Goal: Task Accomplishment & Management: Use online tool/utility

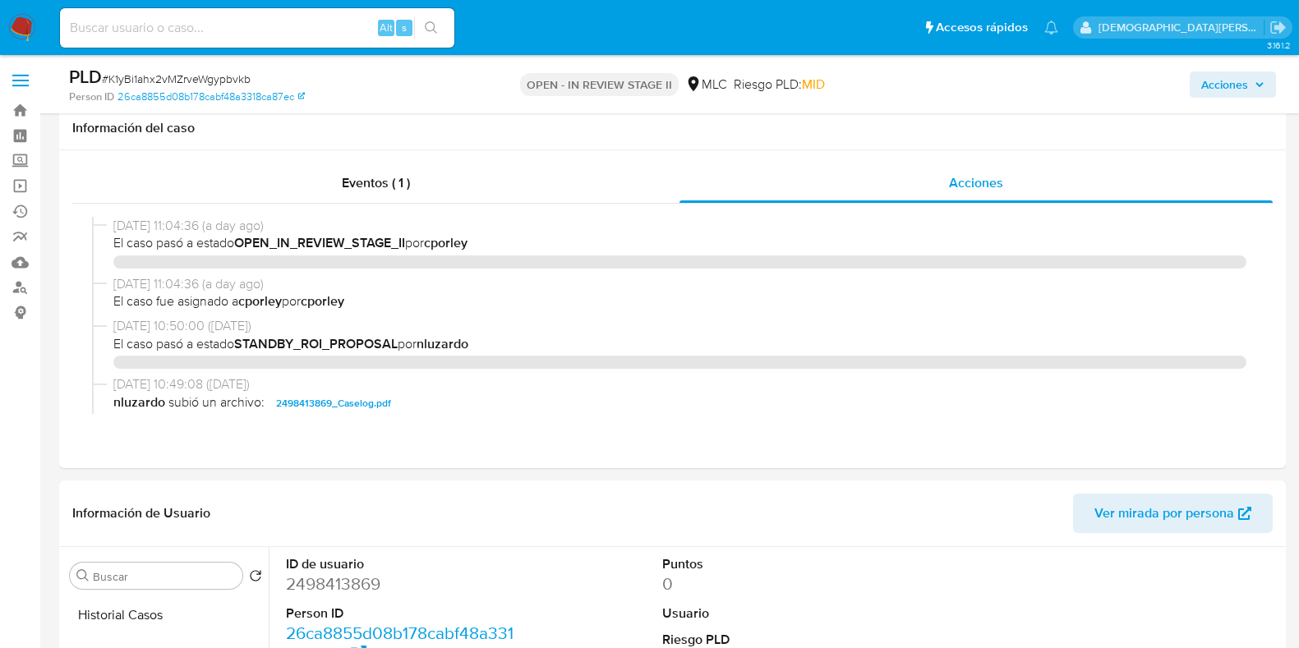
select select "10"
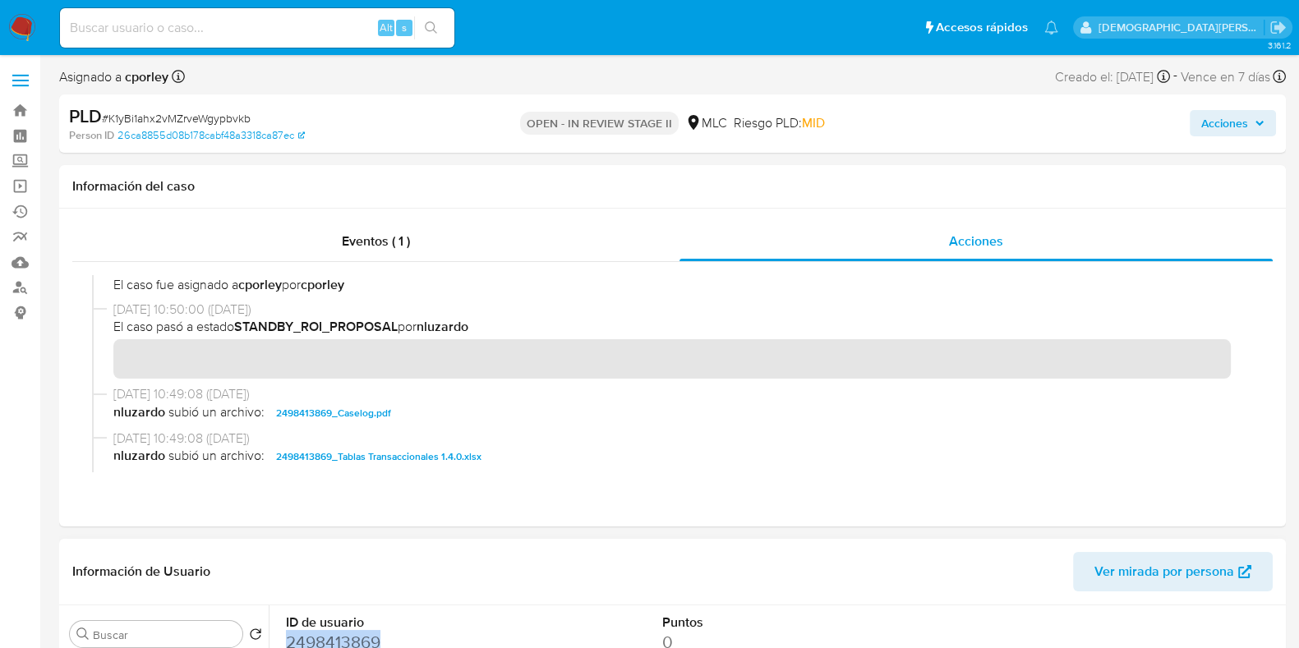
scroll to position [102, 0]
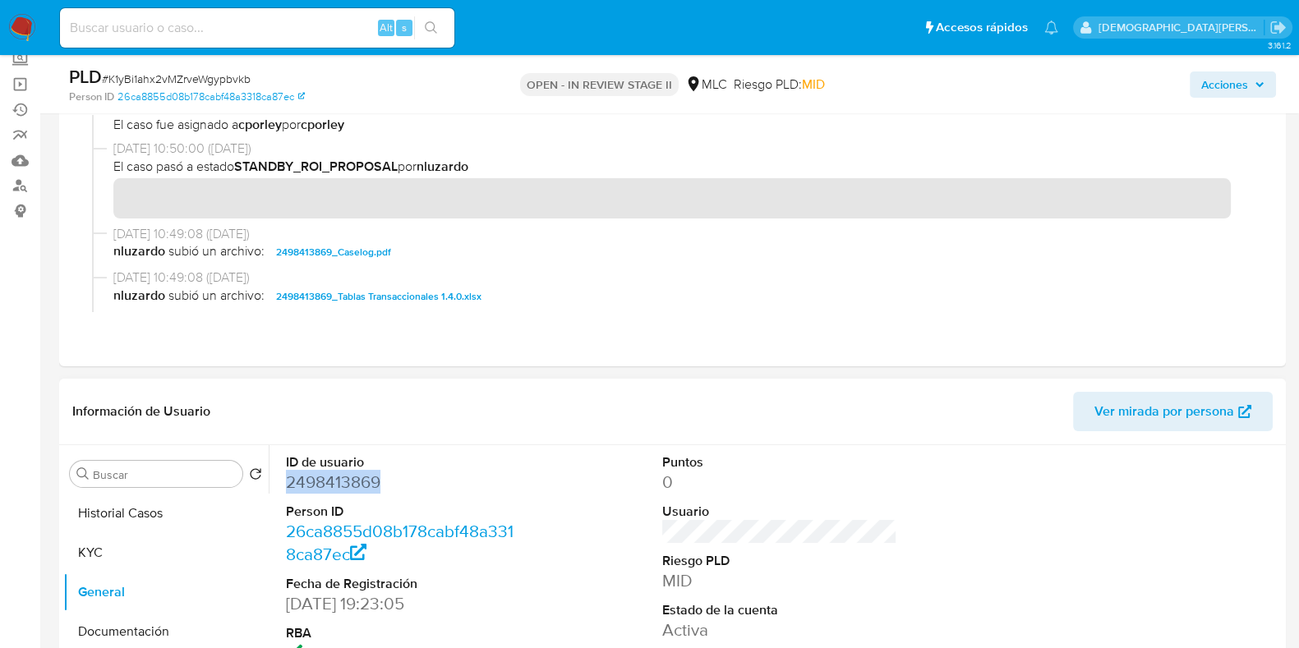
click at [338, 483] on dd "2498413869" at bounding box center [403, 482] width 235 height 23
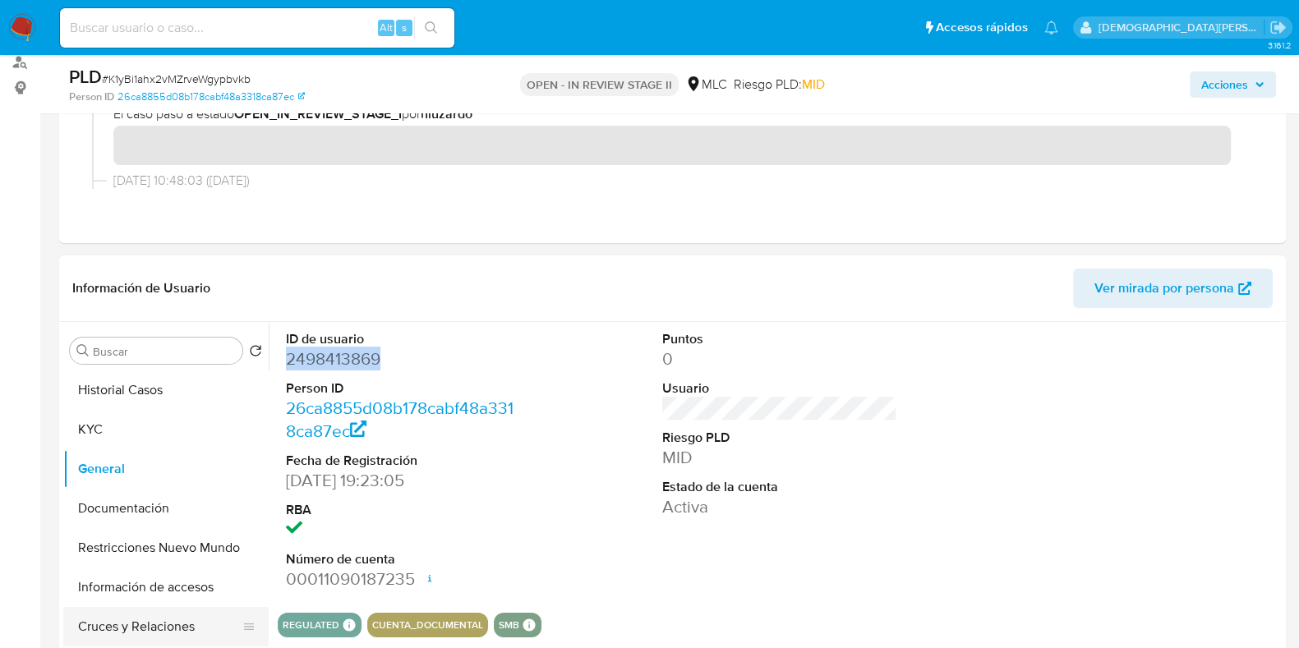
scroll to position [410, 0]
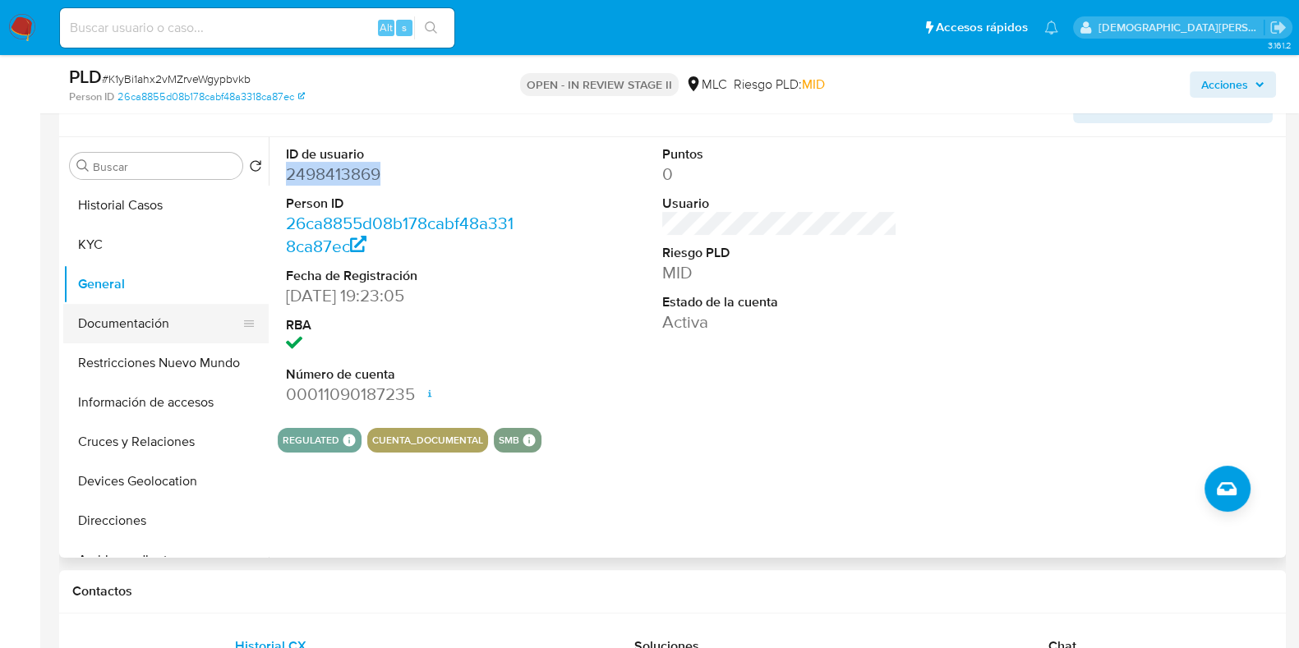
click at [127, 311] on button "Documentación" at bounding box center [159, 323] width 192 height 39
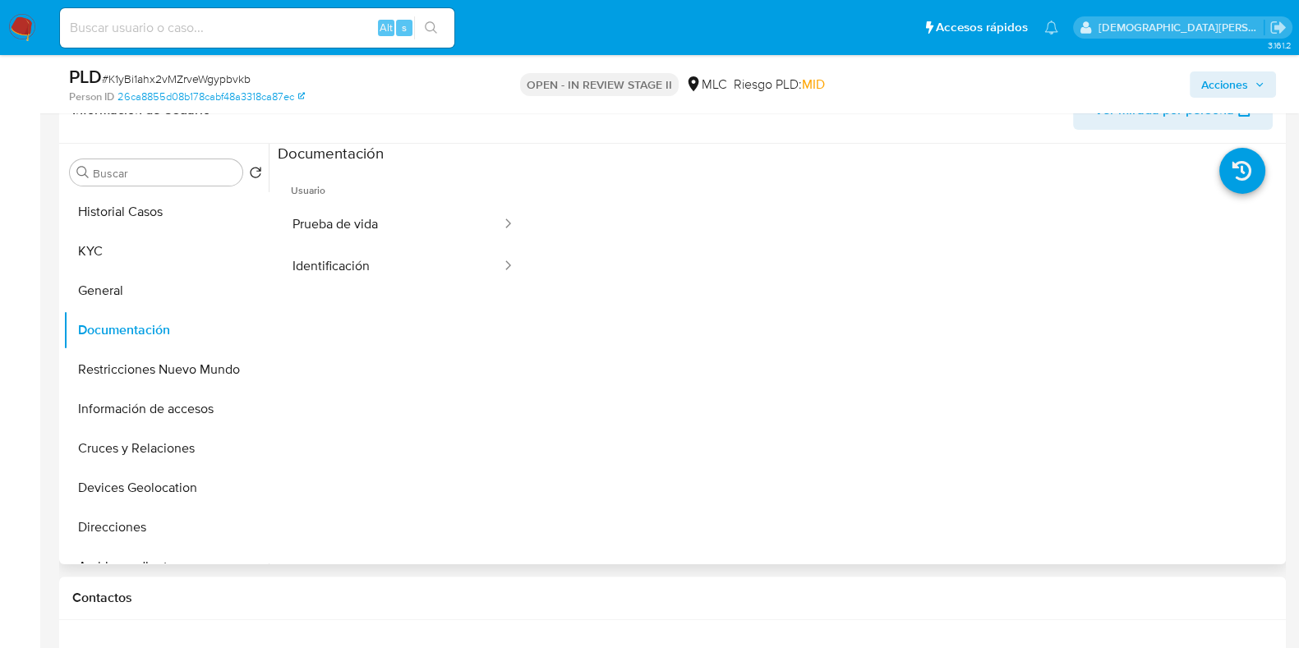
scroll to position [205, 0]
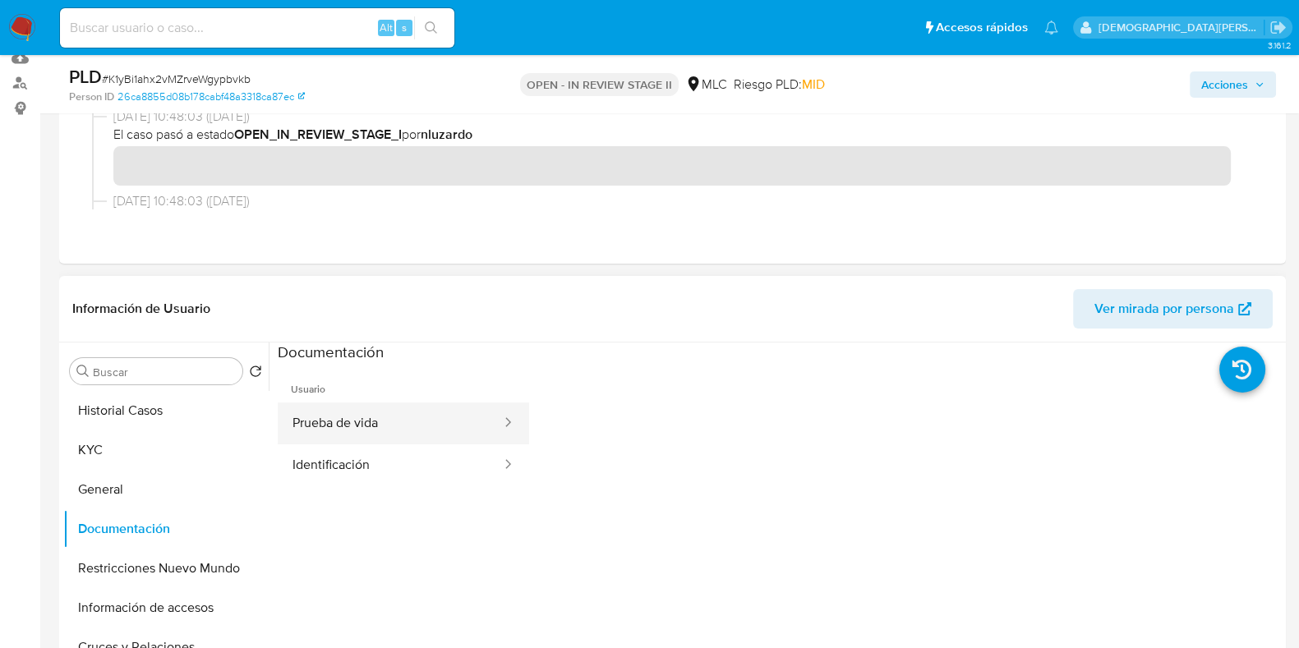
click at [336, 419] on button "Prueba de vida" at bounding box center [390, 423] width 225 height 42
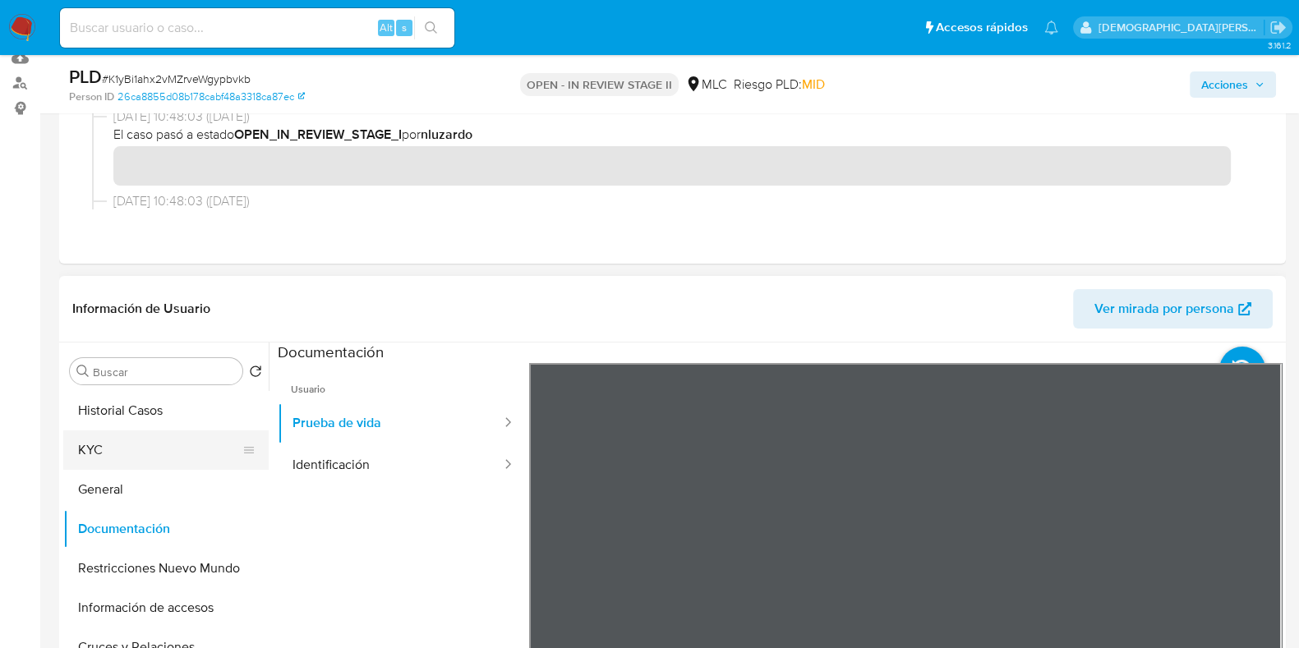
click at [167, 435] on button "KYC" at bounding box center [159, 449] width 192 height 39
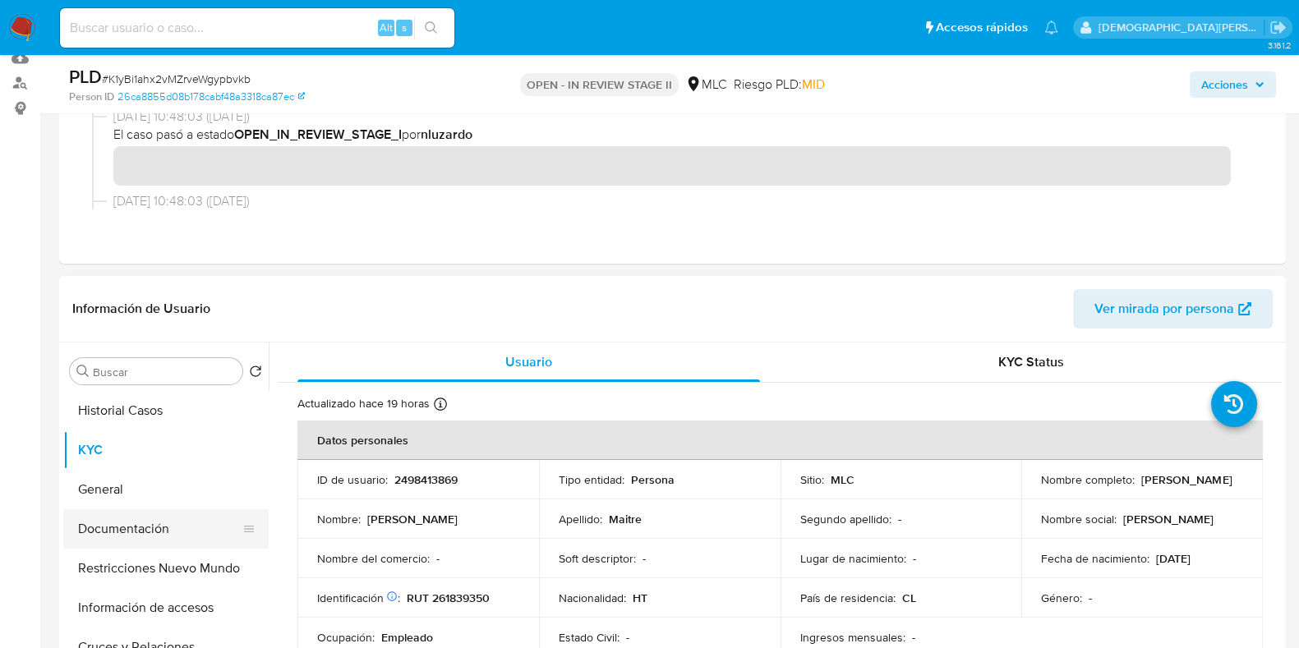
click at [145, 536] on button "Documentación" at bounding box center [159, 528] width 192 height 39
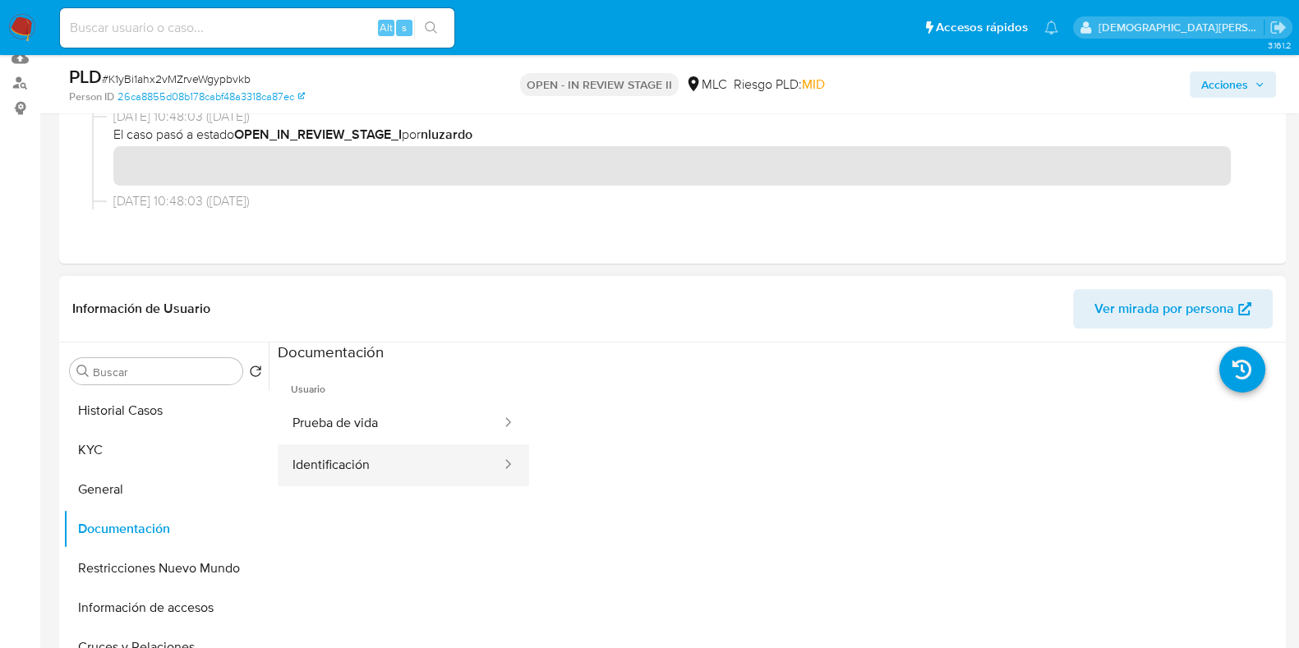
click at [369, 453] on button "Identificación" at bounding box center [390, 465] width 225 height 42
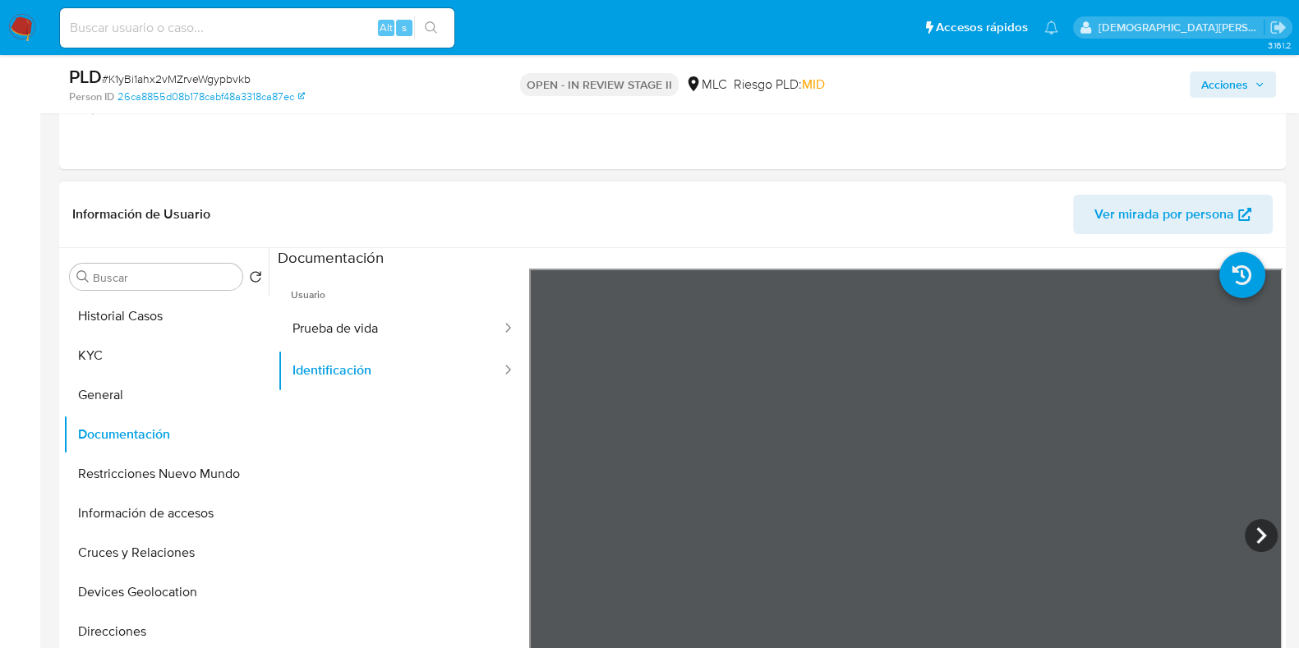
scroll to position [410, 0]
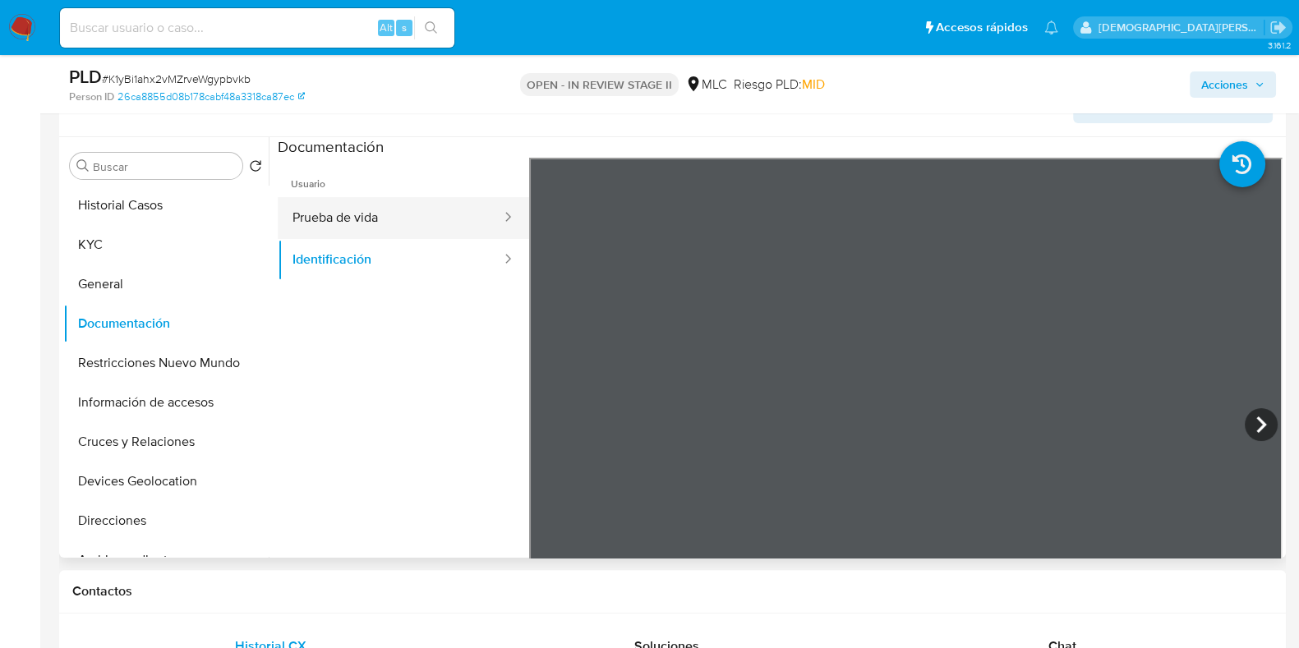
click at [382, 219] on button "Prueba de vida" at bounding box center [390, 218] width 225 height 42
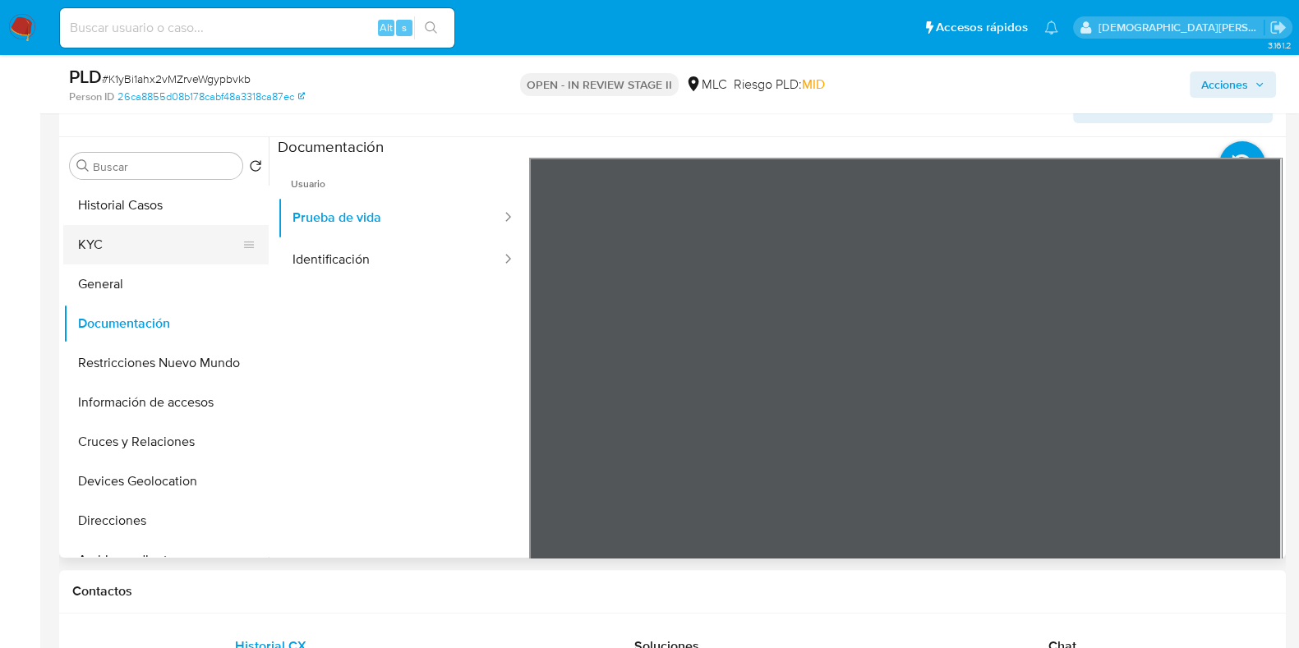
click at [181, 256] on button "KYC" at bounding box center [159, 244] width 192 height 39
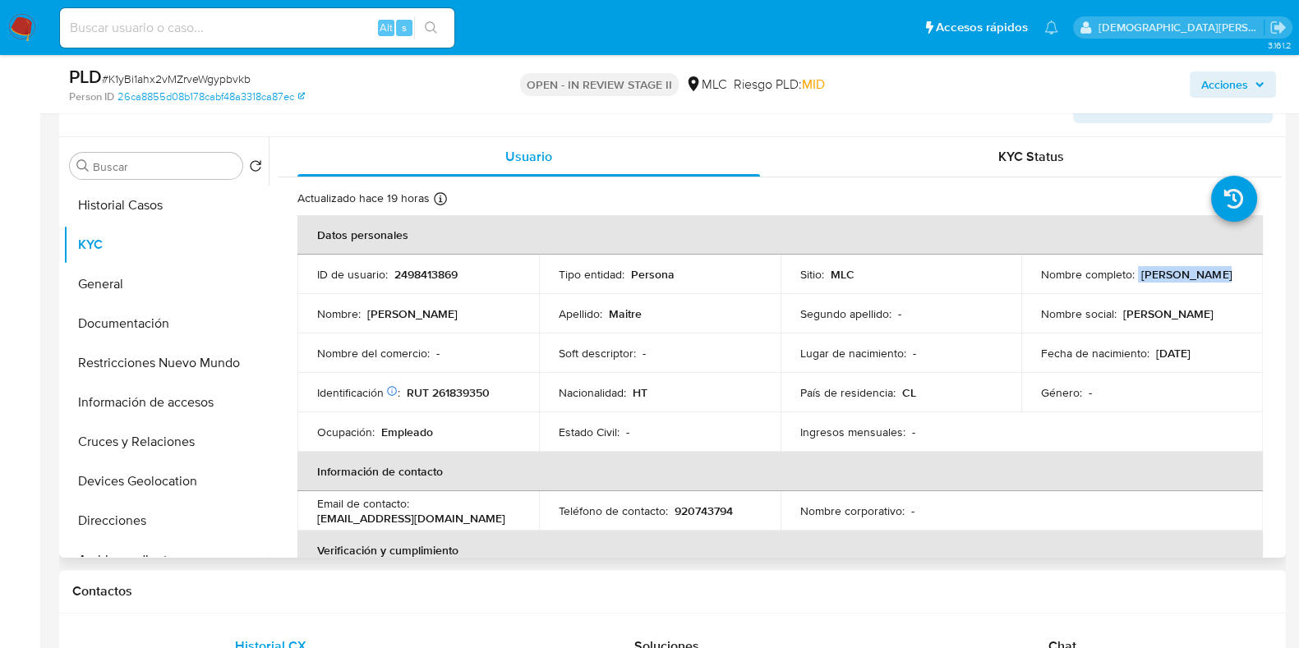
drag, startPoint x: 1131, startPoint y: 273, endPoint x: 1169, endPoint y: 271, distance: 37.8
click at [1218, 272] on div "Nombre completo : [PERSON_NAME]" at bounding box center [1142, 274] width 202 height 15
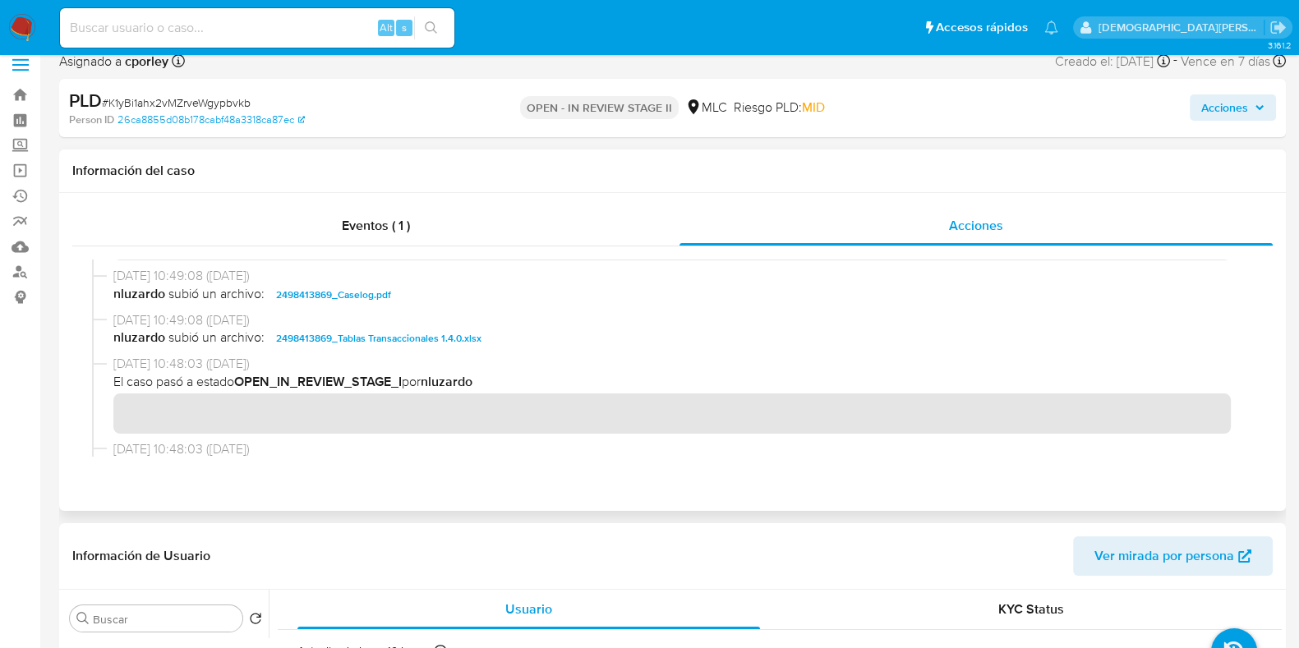
scroll to position [0, 0]
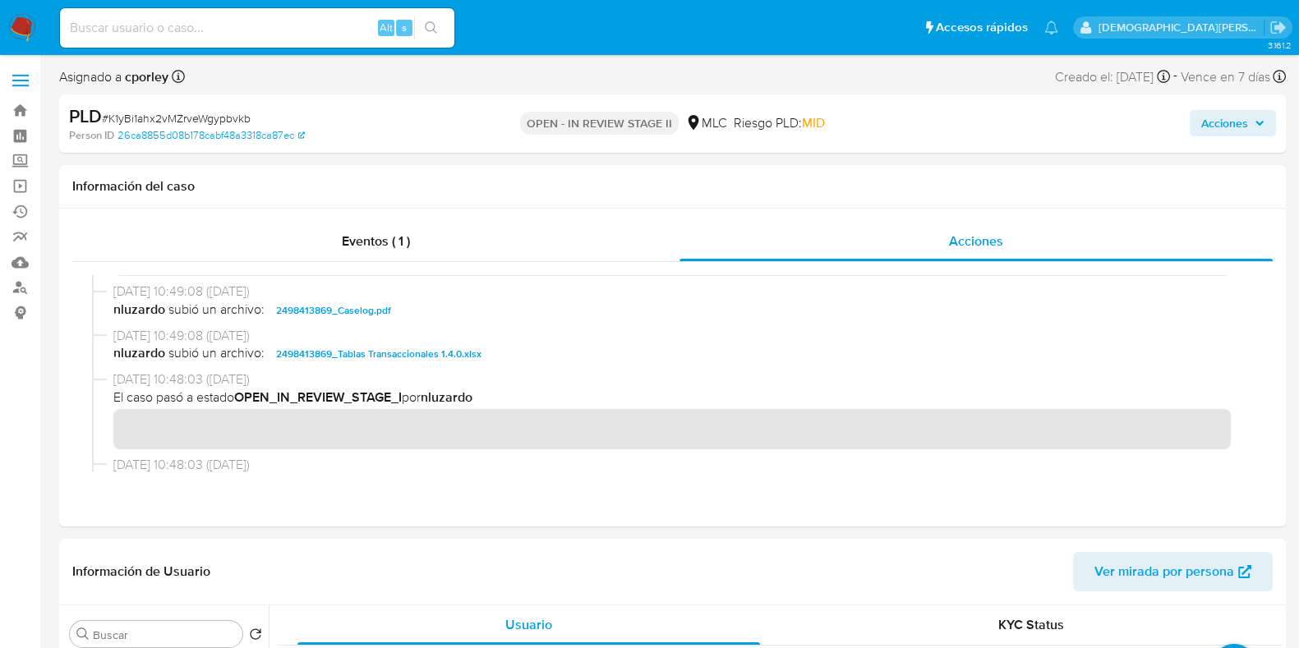
click at [1196, 125] on button "Acciones" at bounding box center [1232, 123] width 86 height 26
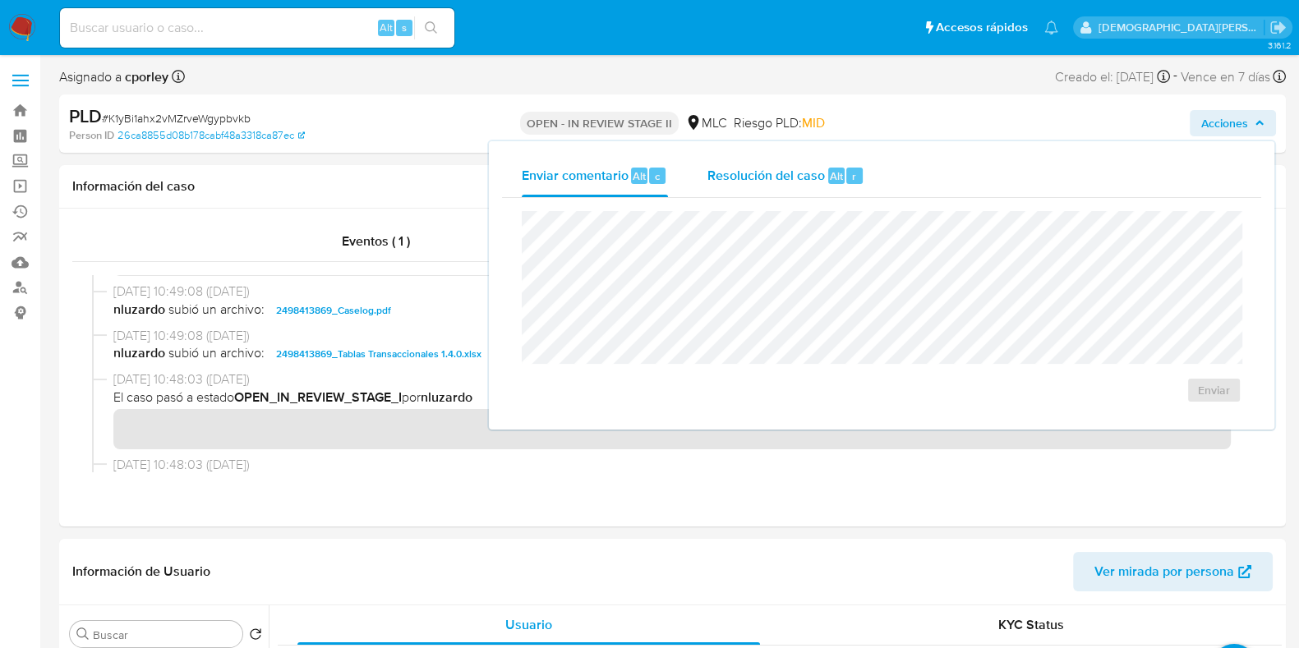
click at [805, 176] on span "Resolución del caso" at bounding box center [765, 175] width 117 height 19
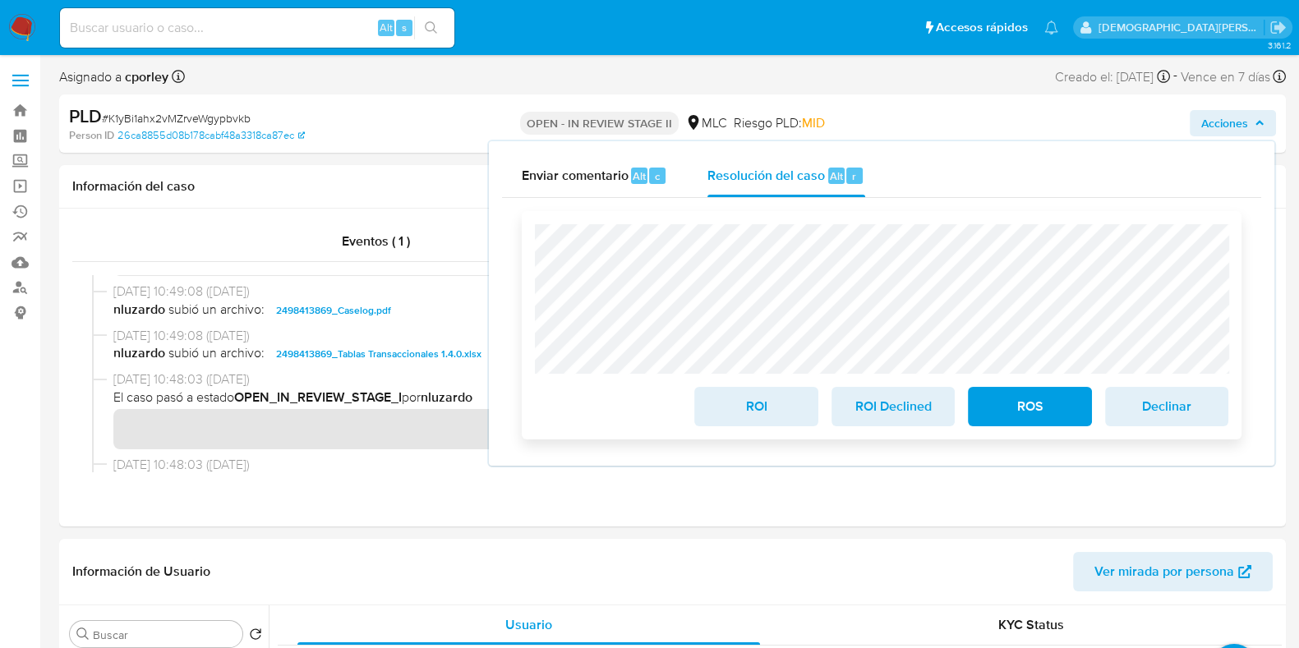
click at [986, 408] on button "ROS" at bounding box center [1029, 406] width 123 height 39
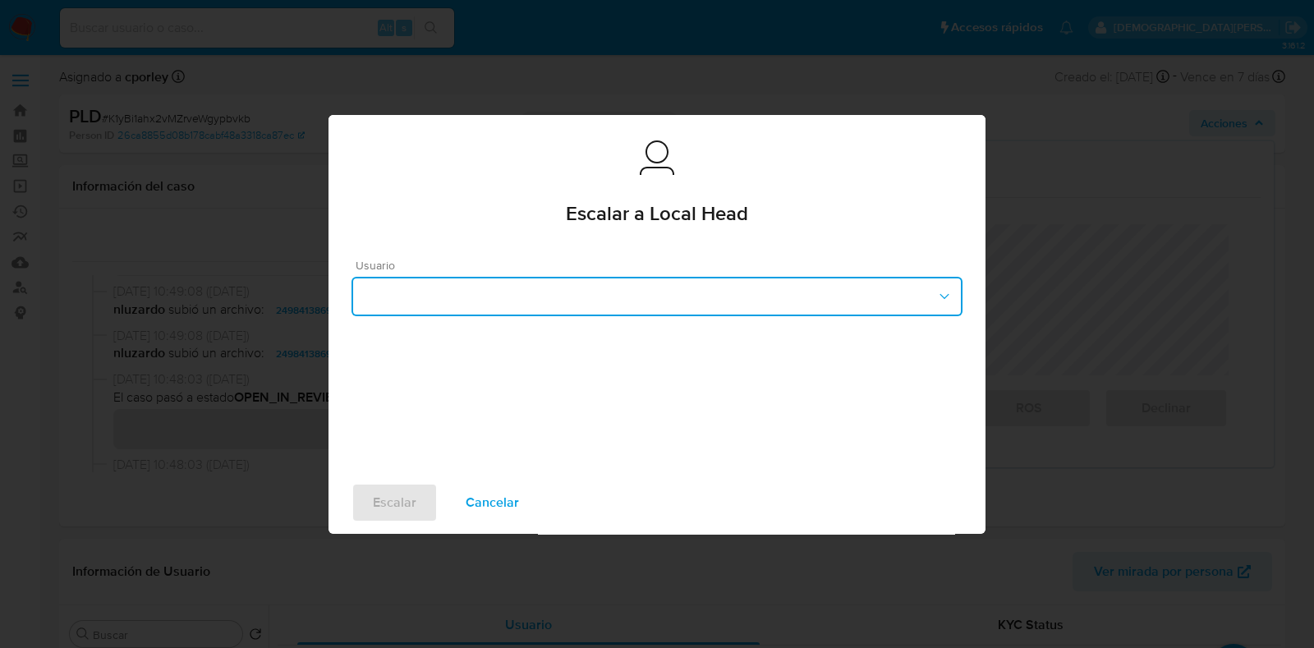
click at [605, 289] on button "button" at bounding box center [657, 296] width 611 height 39
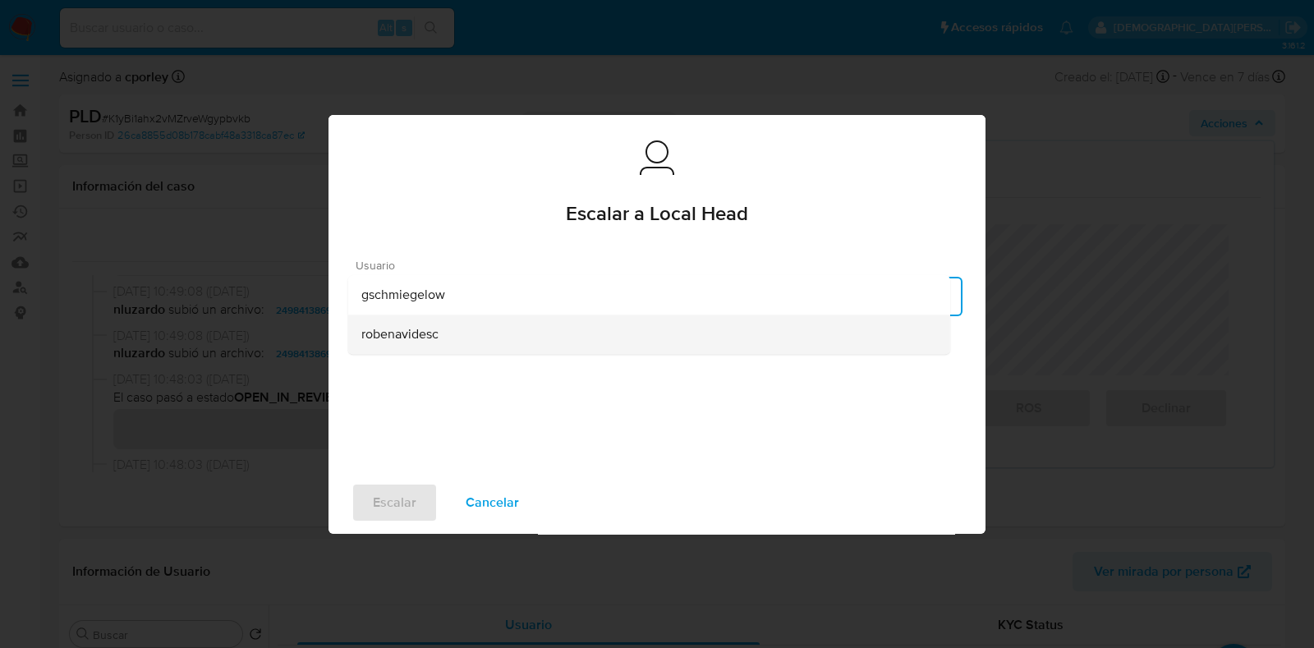
click at [446, 333] on div "robenavidesc" at bounding box center [649, 334] width 576 height 39
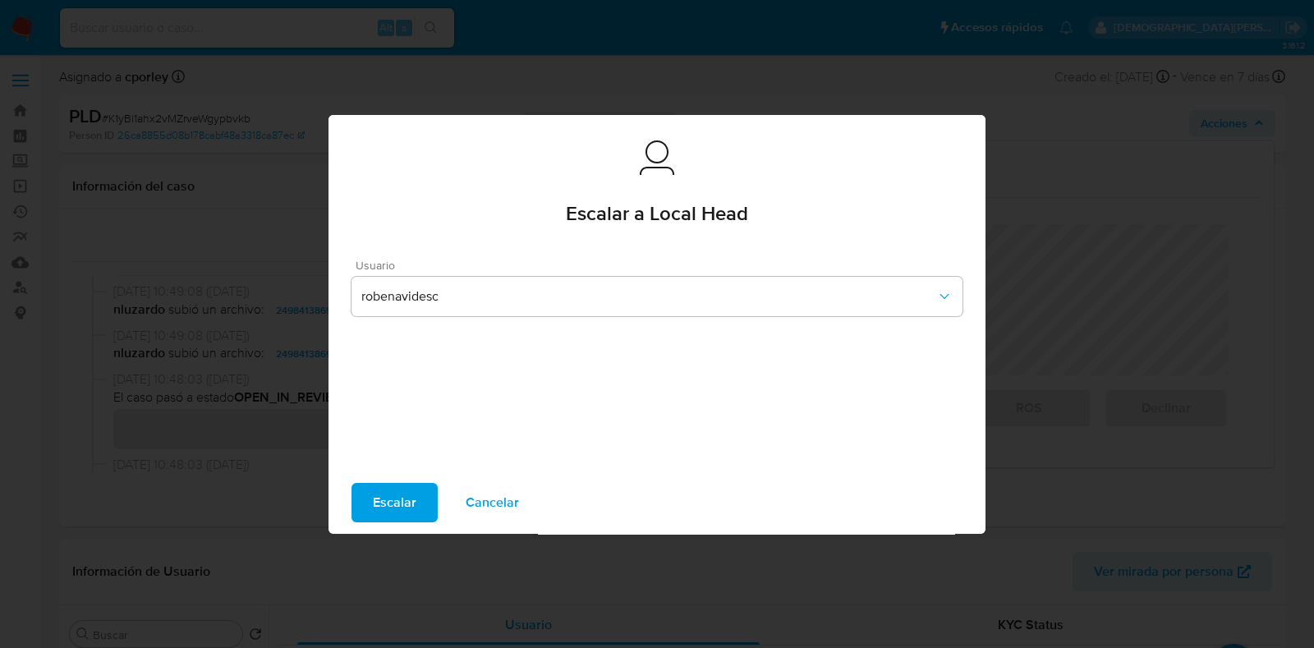
click at [413, 497] on span "Escalar" at bounding box center [395, 503] width 44 height 36
